Goal: Navigation & Orientation: Find specific page/section

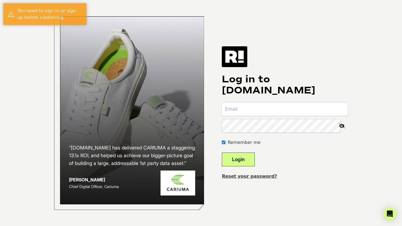
click at [256, 109] on input "email" at bounding box center [285, 108] width 126 height 13
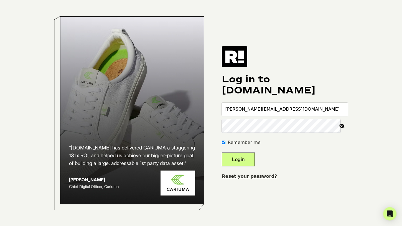
click at [256, 114] on input "russ@cherryla.com" at bounding box center [285, 108] width 126 height 13
type input "simon@alleyoopco.com"
click at [222, 152] on button "Login" at bounding box center [238, 159] width 33 height 14
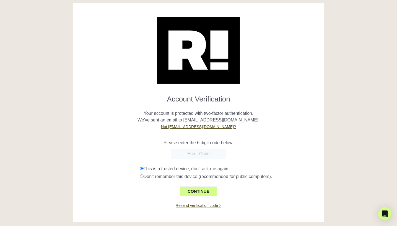
scroll to position [7, 0]
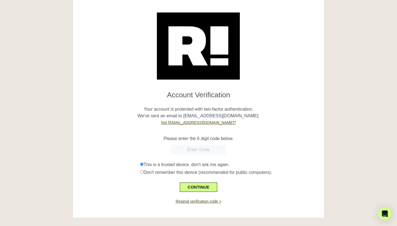
click at [189, 150] on input "text" at bounding box center [198, 150] width 55 height 10
paste input "339059"
type input "339059"
click at [204, 187] on button "CONTINUE" at bounding box center [198, 186] width 37 height 9
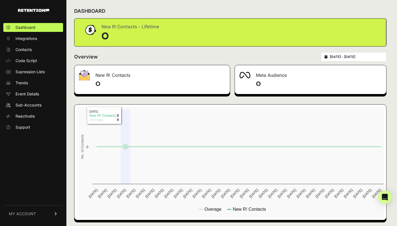
scroll to position [6, 0]
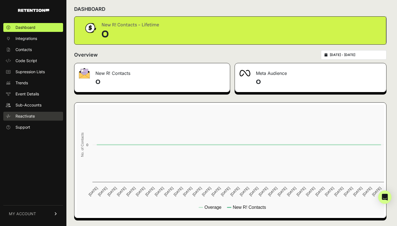
click at [31, 115] on span "Reactivate" at bounding box center [25, 116] width 19 height 6
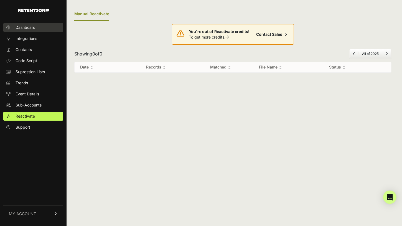
click at [24, 29] on span "Dashboard" at bounding box center [26, 28] width 20 height 6
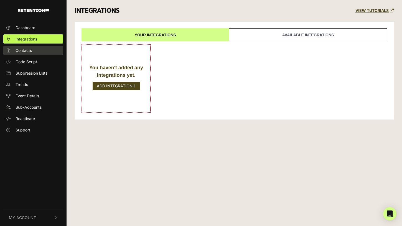
click at [27, 46] on link "Contacts" at bounding box center [33, 50] width 60 height 9
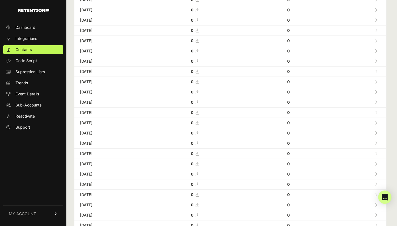
scroll to position [161, 0]
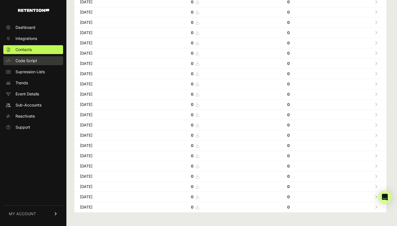
click at [26, 62] on span "Code Script" at bounding box center [27, 61] width 22 height 6
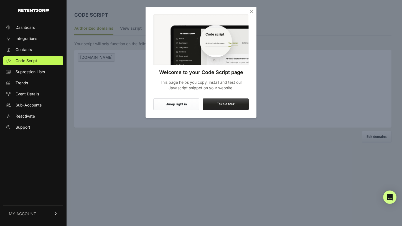
click at [254, 10] on div "Welcome to your Code Script page This page helps you copy, install and test our…" at bounding box center [200, 53] width 111 height 92
click at [253, 11] on icon "Close" at bounding box center [251, 12] width 6 height 6
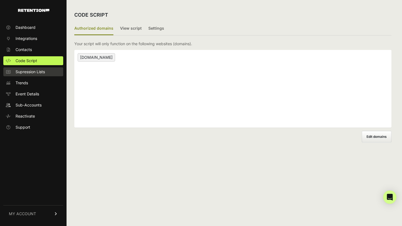
click at [39, 70] on span "Supression Lists" at bounding box center [30, 72] width 29 height 6
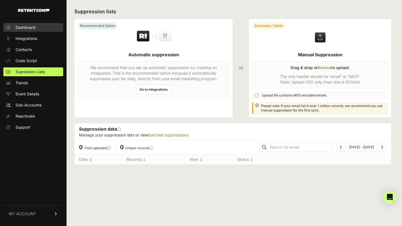
click at [30, 28] on span "Dashboard" at bounding box center [26, 28] width 20 height 6
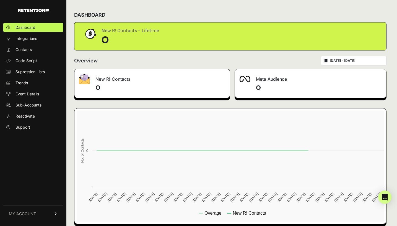
scroll to position [6, 0]
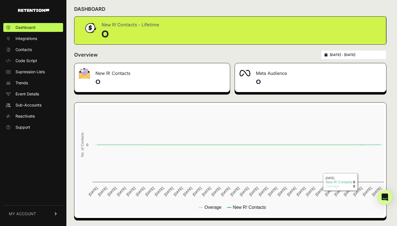
click at [384, 194] on icon "Open Intercom Messenger" at bounding box center [385, 196] width 6 height 7
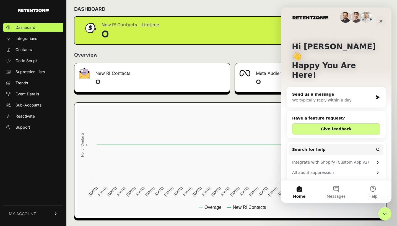
scroll to position [0, 0]
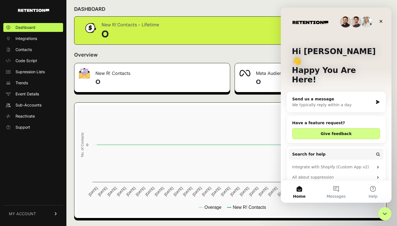
click at [327, 96] on div "Send us a message" at bounding box center [332, 99] width 81 height 6
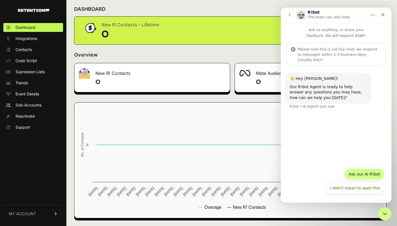
click at [357, 176] on button "Ask our AI R!bot" at bounding box center [365, 173] width 40 height 11
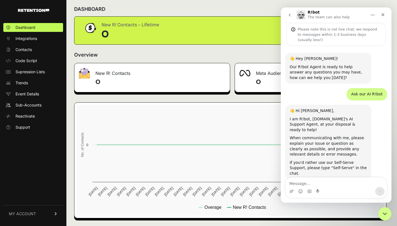
scroll to position [23, 0]
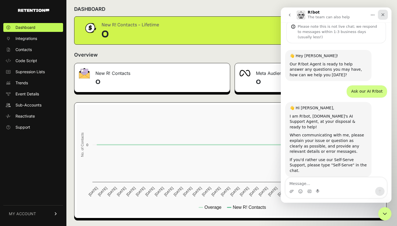
click at [384, 15] on icon "Close" at bounding box center [383, 14] width 3 height 3
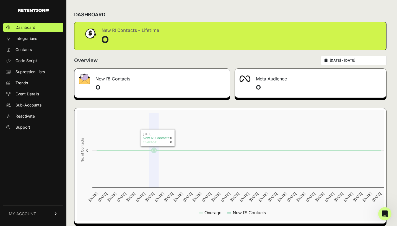
scroll to position [0, 0]
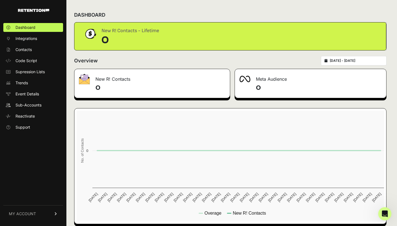
click at [34, 213] on span "MY ACCOUNT" at bounding box center [22, 214] width 27 height 6
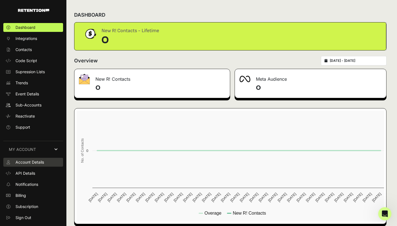
click at [26, 160] on span "Account Details" at bounding box center [30, 162] width 29 height 6
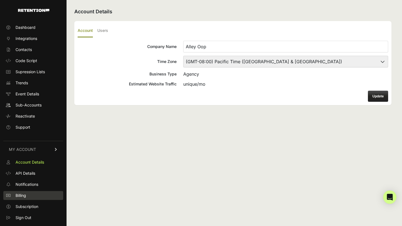
click at [25, 196] on span "Billing" at bounding box center [21, 195] width 11 height 6
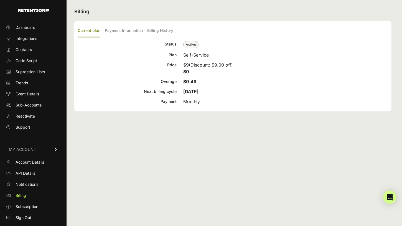
click at [28, 12] on img at bounding box center [33, 10] width 31 height 3
